Goal: Transaction & Acquisition: Purchase product/service

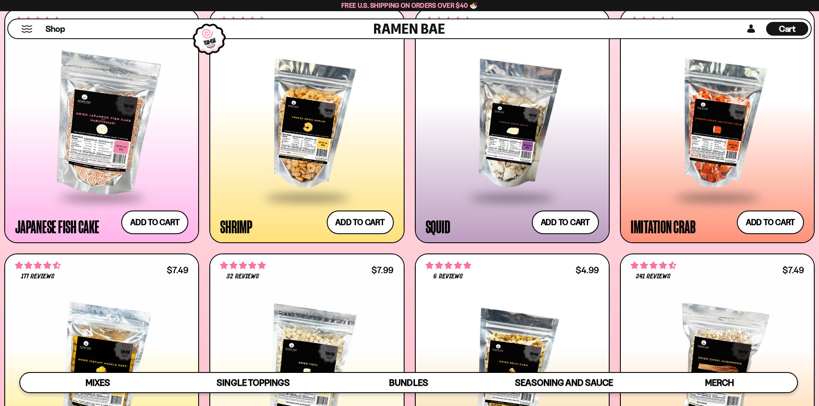
scroll to position [155, 0]
click at [366, 214] on button "Add to cart Add ― Regular price $13.99 Regular price Sale price $13.99 Unit pri…" at bounding box center [360, 222] width 70 height 25
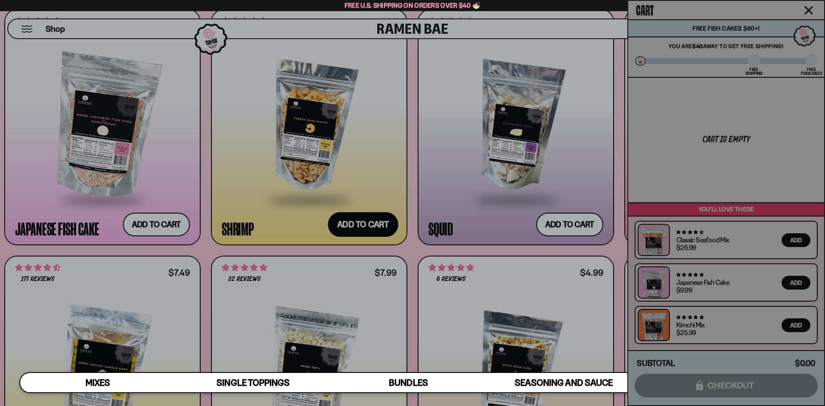
scroll to position [155, 0]
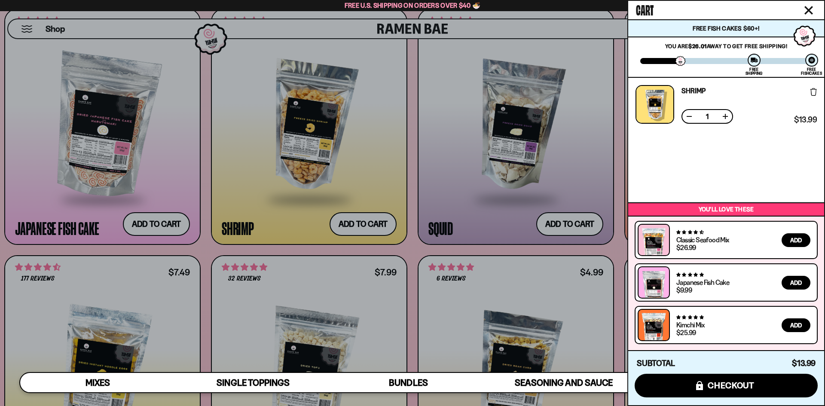
click at [811, 11] on icon "Close cart" at bounding box center [809, 10] width 9 height 9
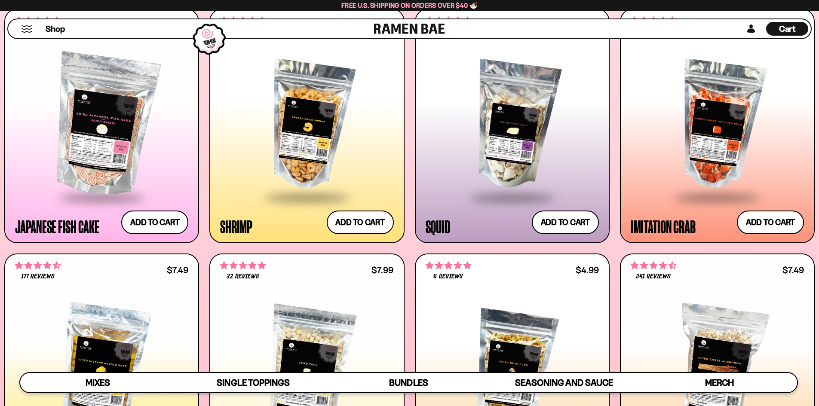
scroll to position [155, 0]
click at [298, 131] on div at bounding box center [306, 126] width 173 height 144
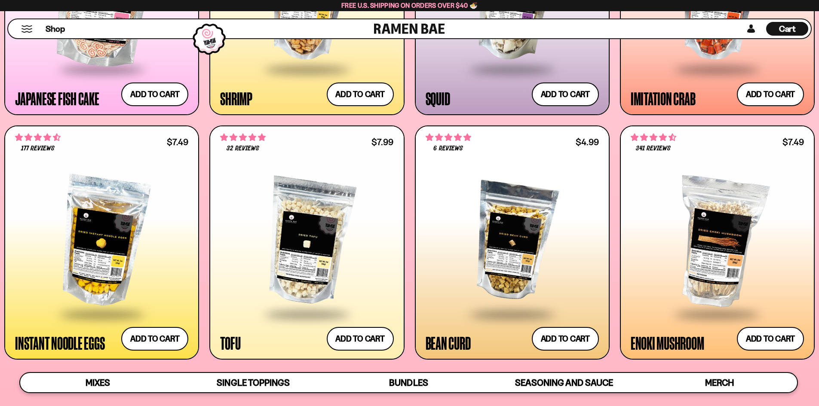
scroll to position [1088, 0]
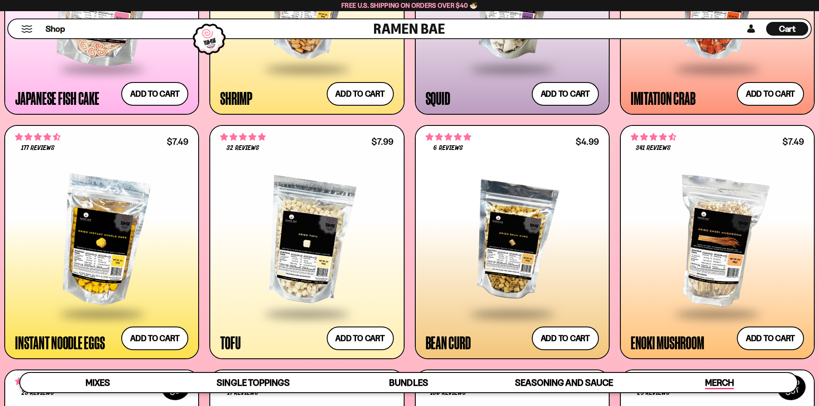
click at [726, 382] on span "Merch" at bounding box center [719, 383] width 29 height 12
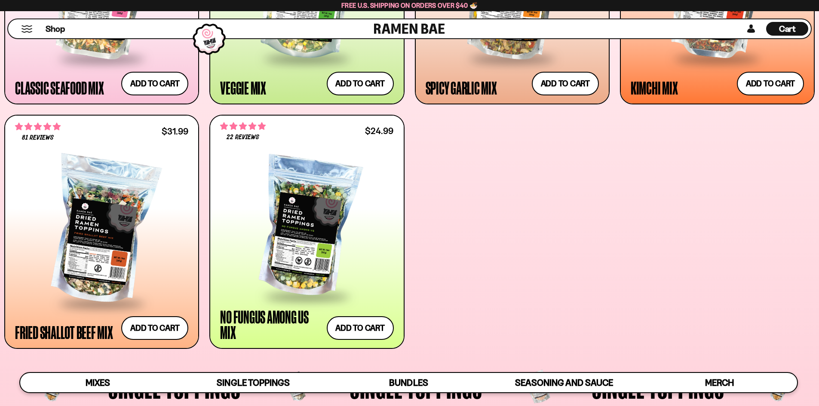
scroll to position [559, 0]
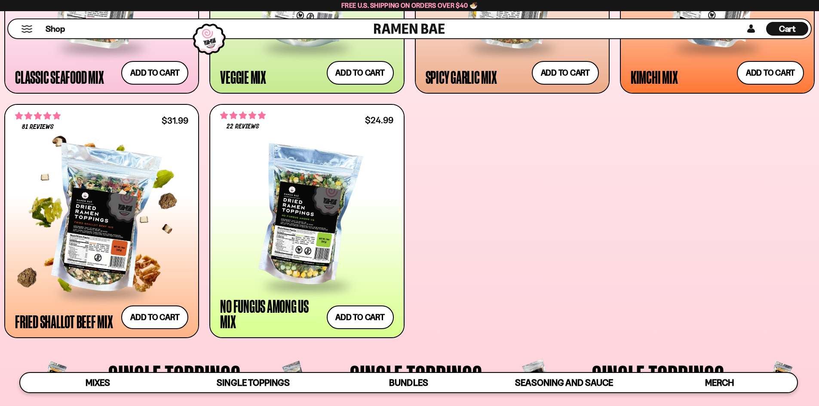
click at [108, 215] on div at bounding box center [101, 221] width 173 height 144
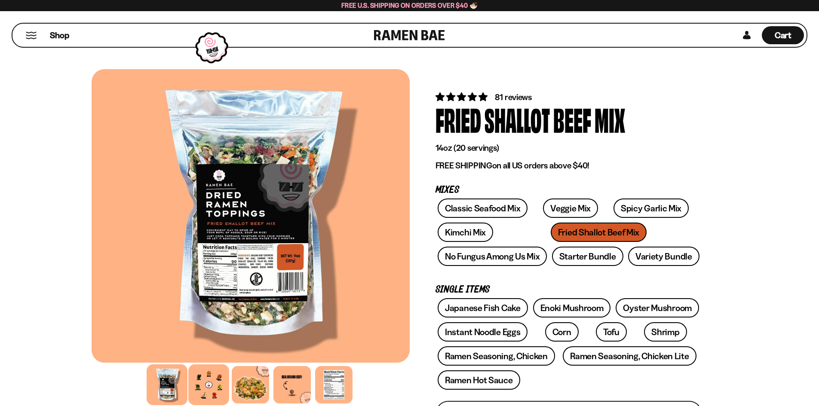
click at [224, 389] on div at bounding box center [208, 384] width 41 height 41
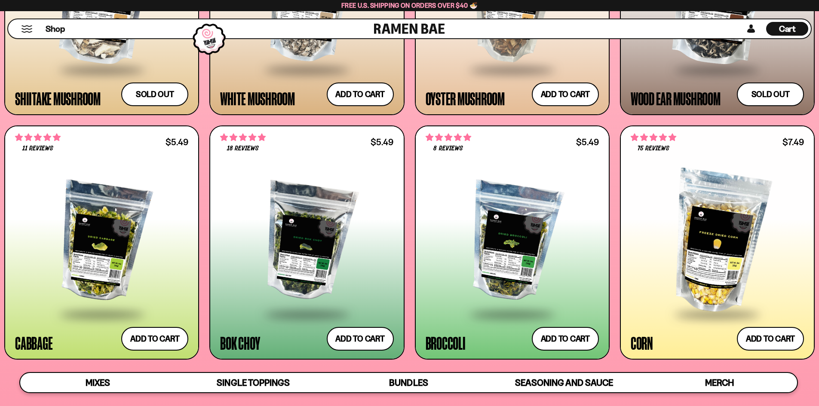
scroll to position [1590, 0]
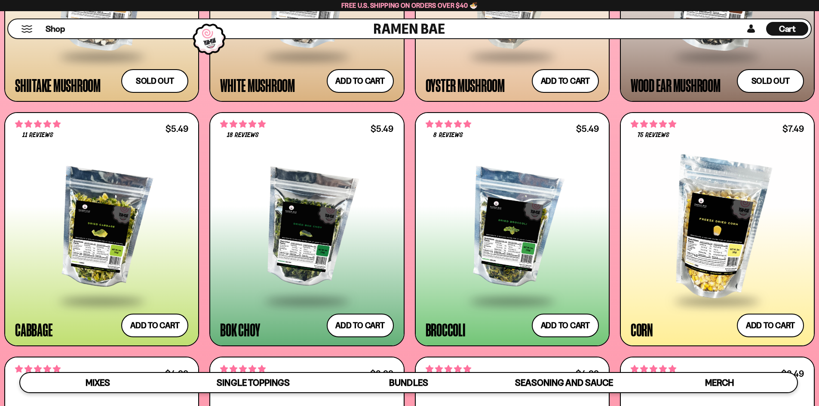
click at [297, 239] on div at bounding box center [306, 229] width 173 height 144
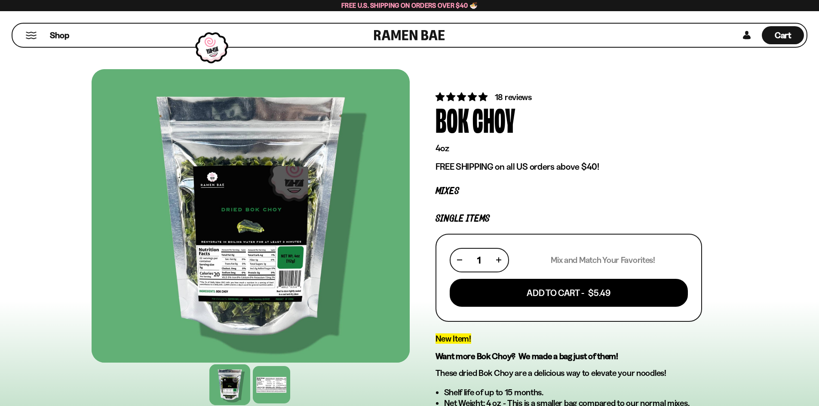
click at [512, 95] on span "18 reviews" at bounding box center [513, 97] width 37 height 10
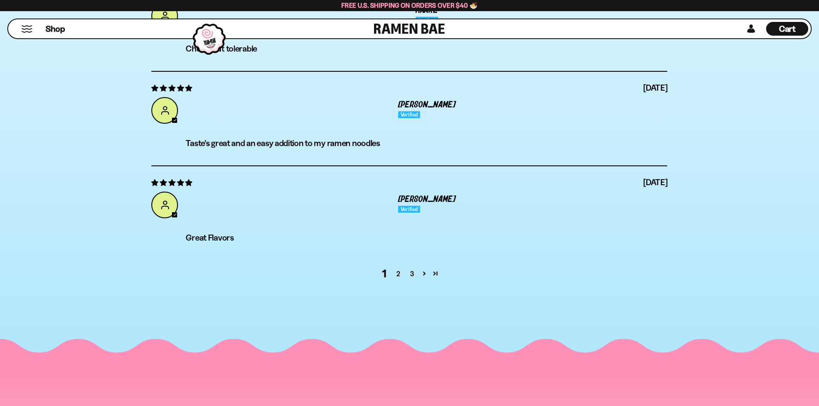
scroll to position [3031, 0]
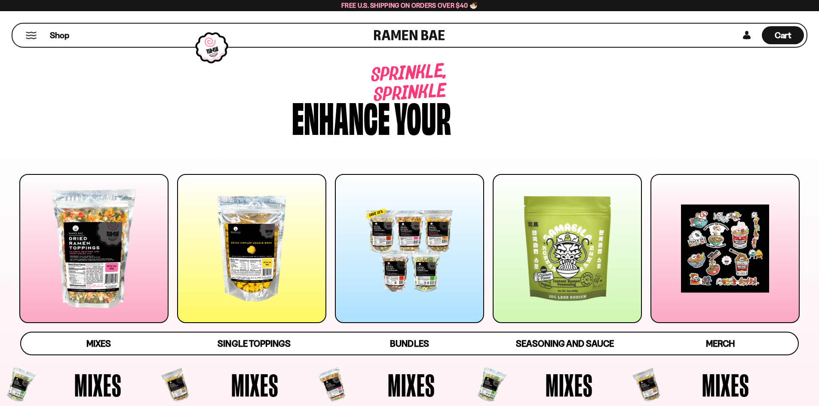
scroll to position [1590, 0]
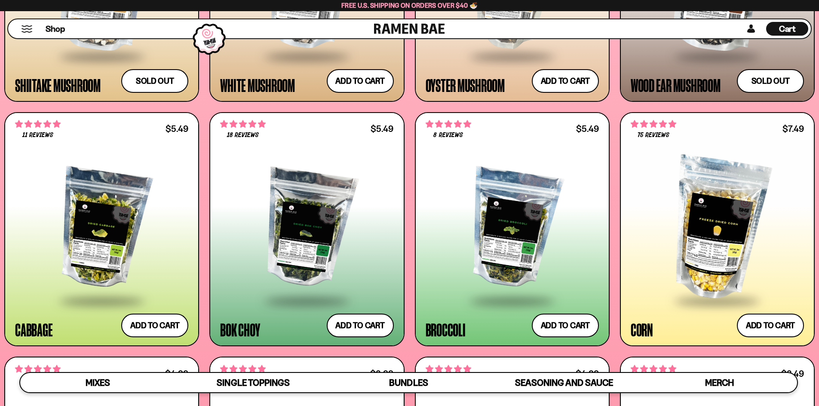
click at [92, 233] on div at bounding box center [101, 229] width 173 height 144
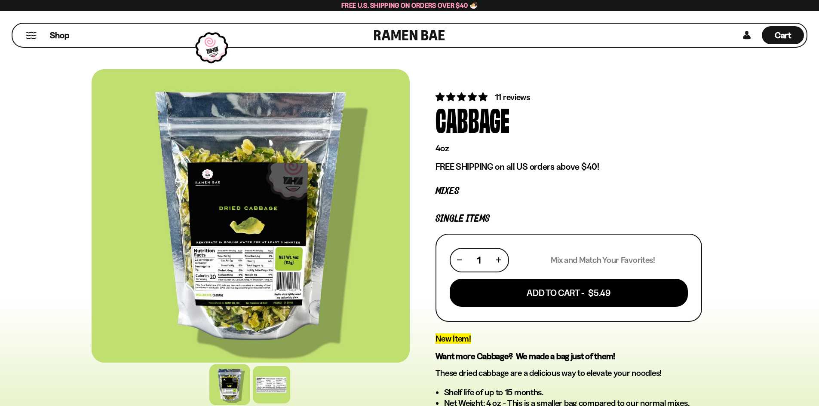
click at [508, 103] on div "Cabbage" at bounding box center [472, 119] width 74 height 32
click at [514, 99] on span "11 reviews" at bounding box center [512, 97] width 35 height 10
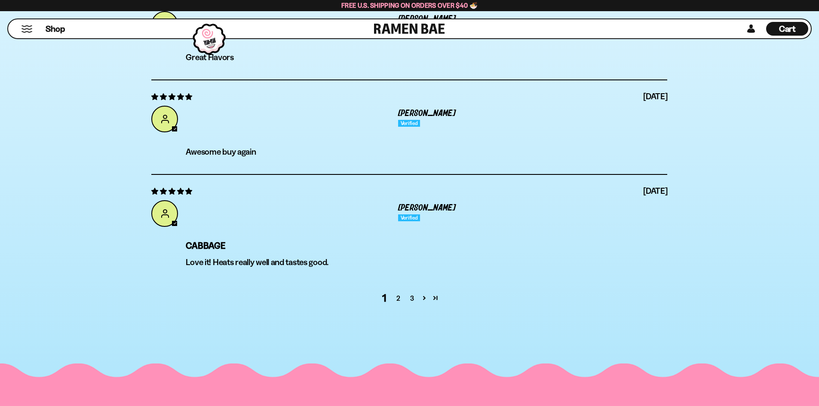
scroll to position [2991, 0]
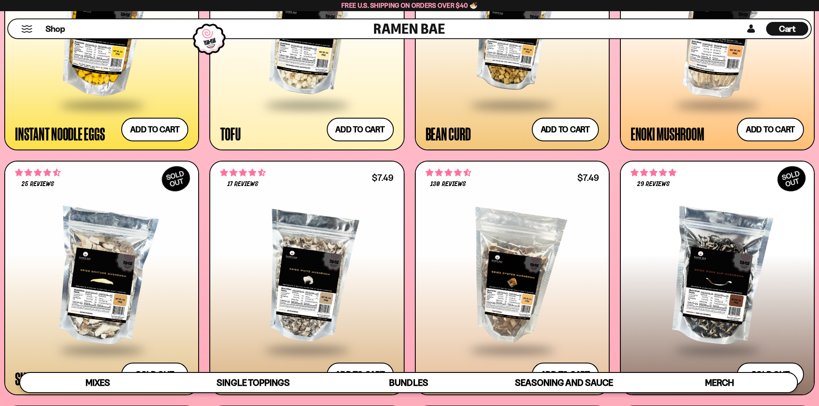
scroll to position [1289, 0]
